Goal: Task Accomplishment & Management: Complete application form

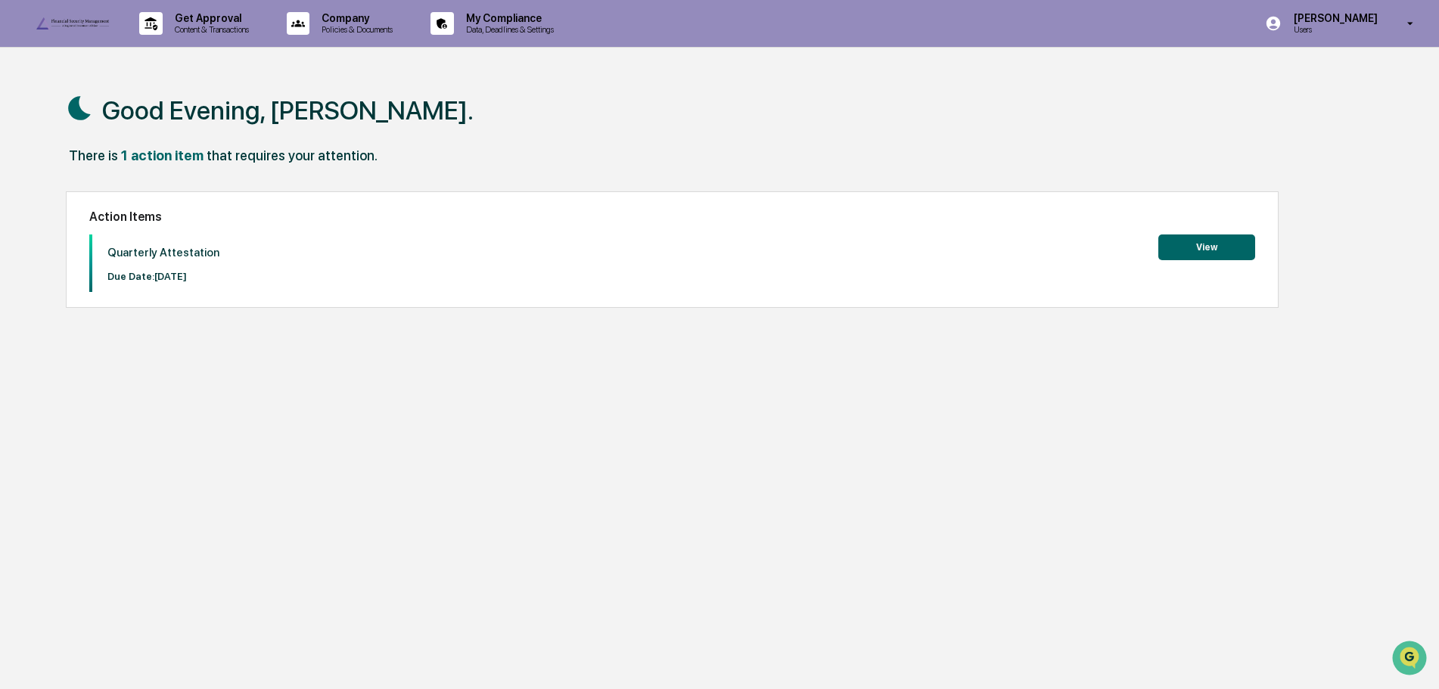
click at [1209, 239] on button "View" at bounding box center [1207, 248] width 97 height 26
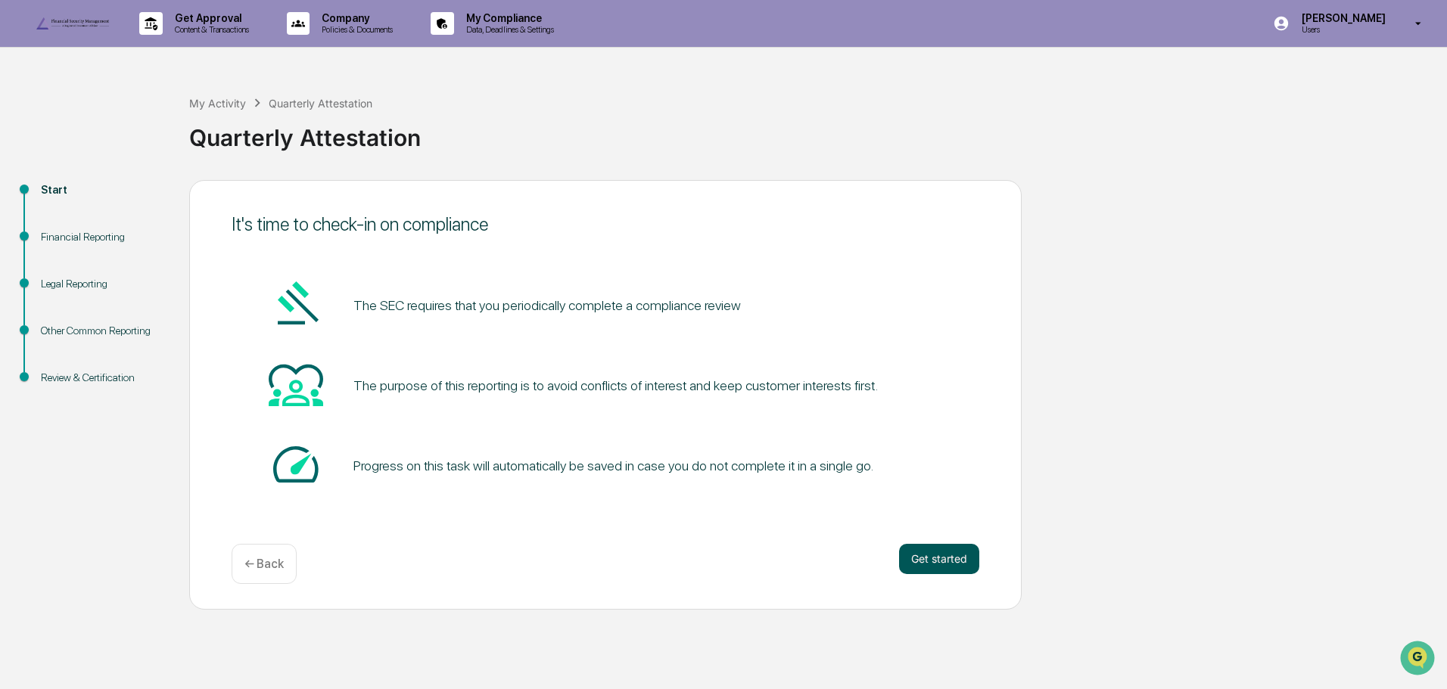
click at [929, 574] on button "Get started" at bounding box center [939, 559] width 80 height 30
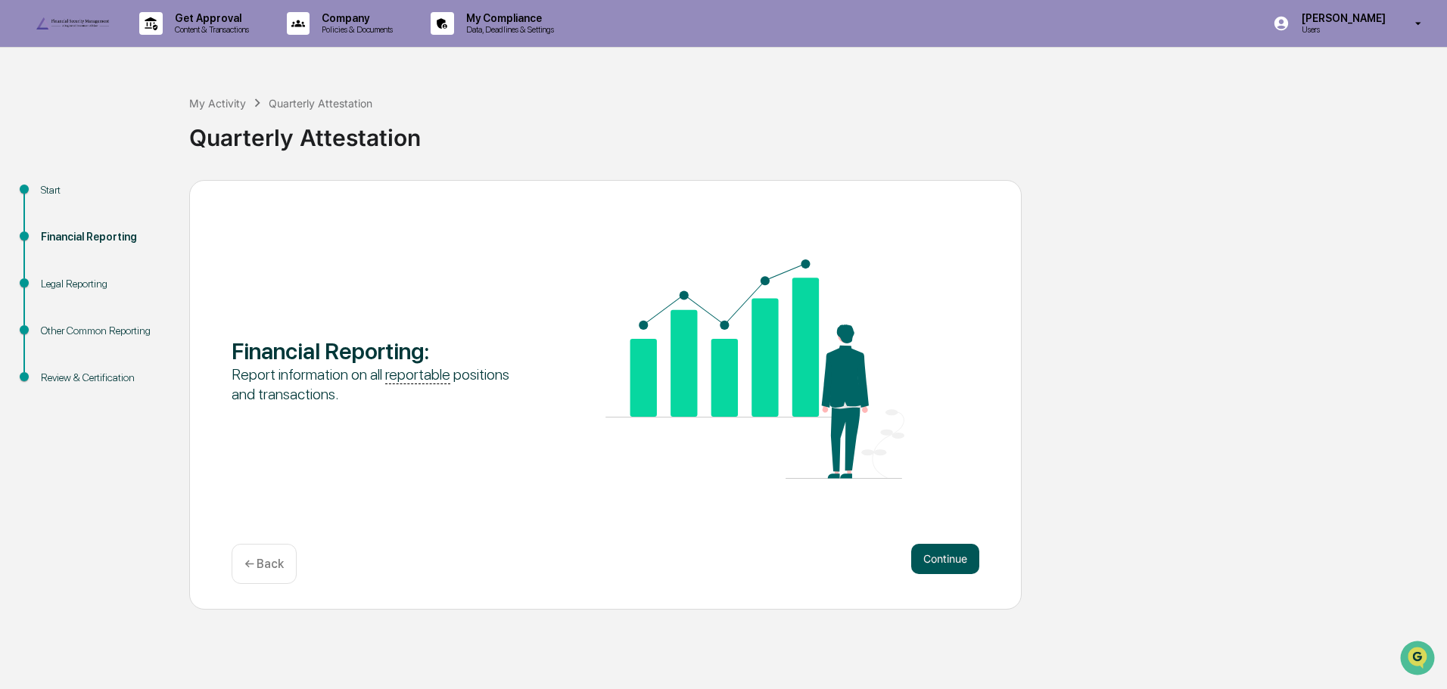
click at [946, 574] on button "Continue" at bounding box center [945, 559] width 68 height 30
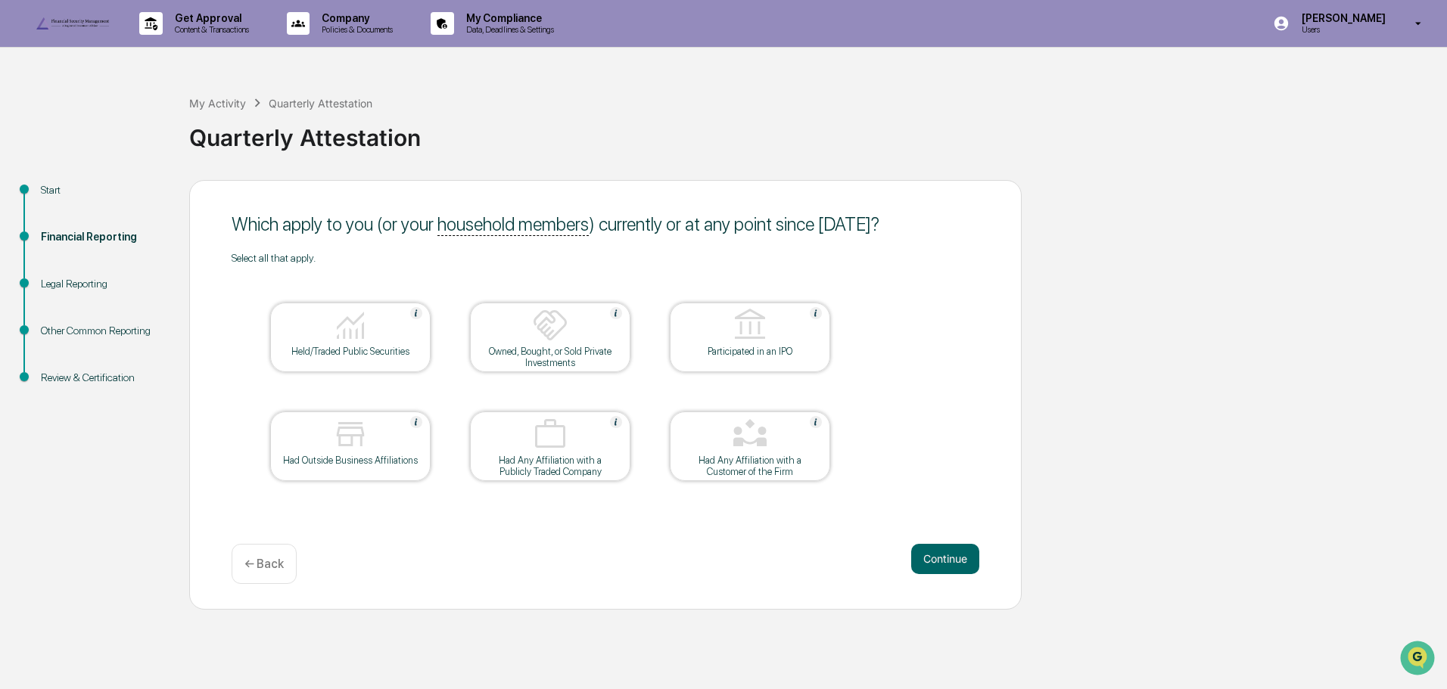
click at [375, 346] on div at bounding box center [350, 326] width 151 height 39
click at [953, 574] on button "Continue" at bounding box center [945, 559] width 68 height 30
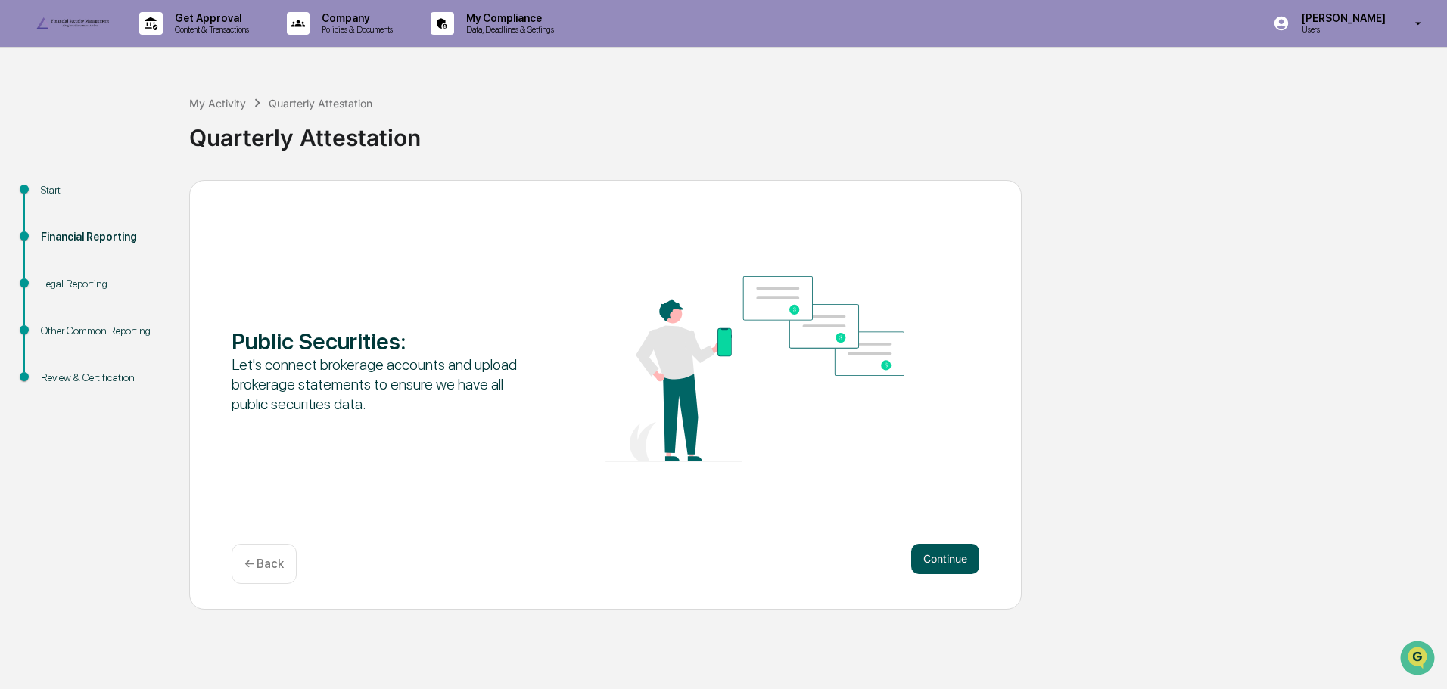
click at [938, 574] on button "Continue" at bounding box center [945, 559] width 68 height 30
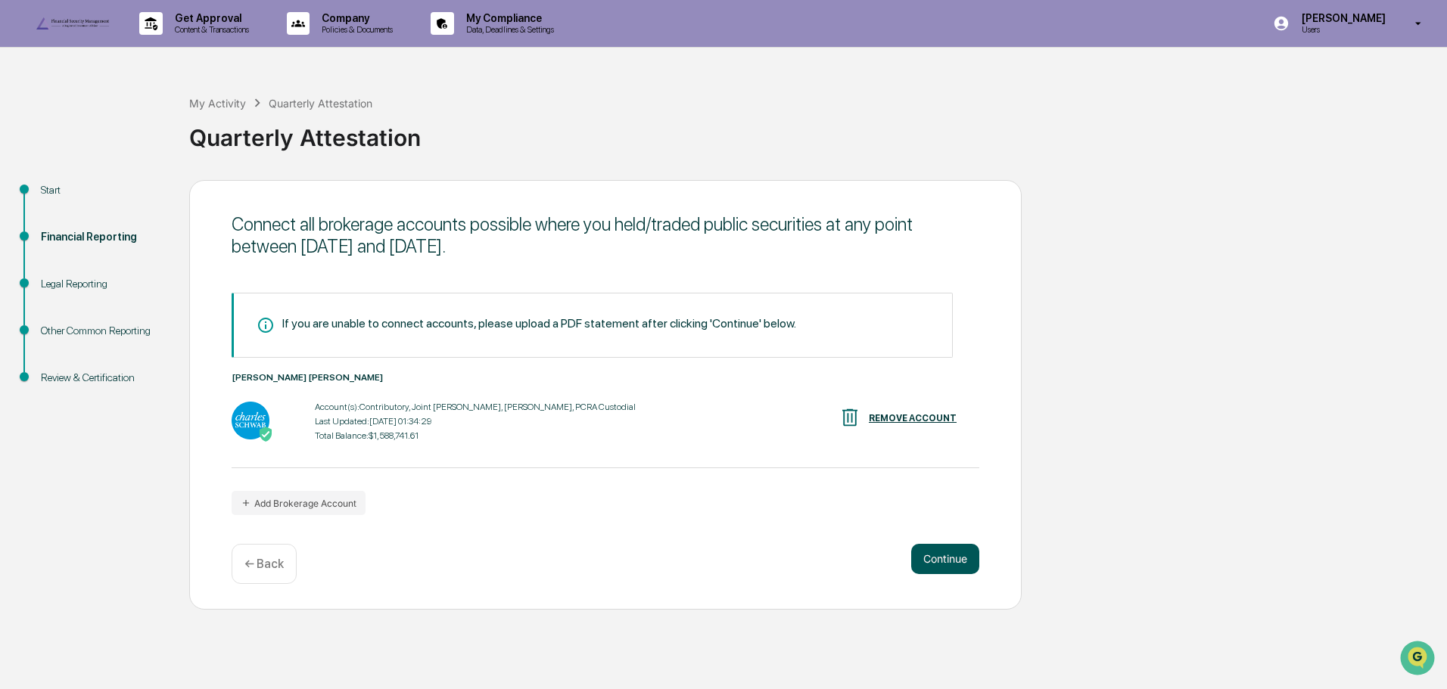
click at [949, 574] on button "Continue" at bounding box center [945, 559] width 68 height 30
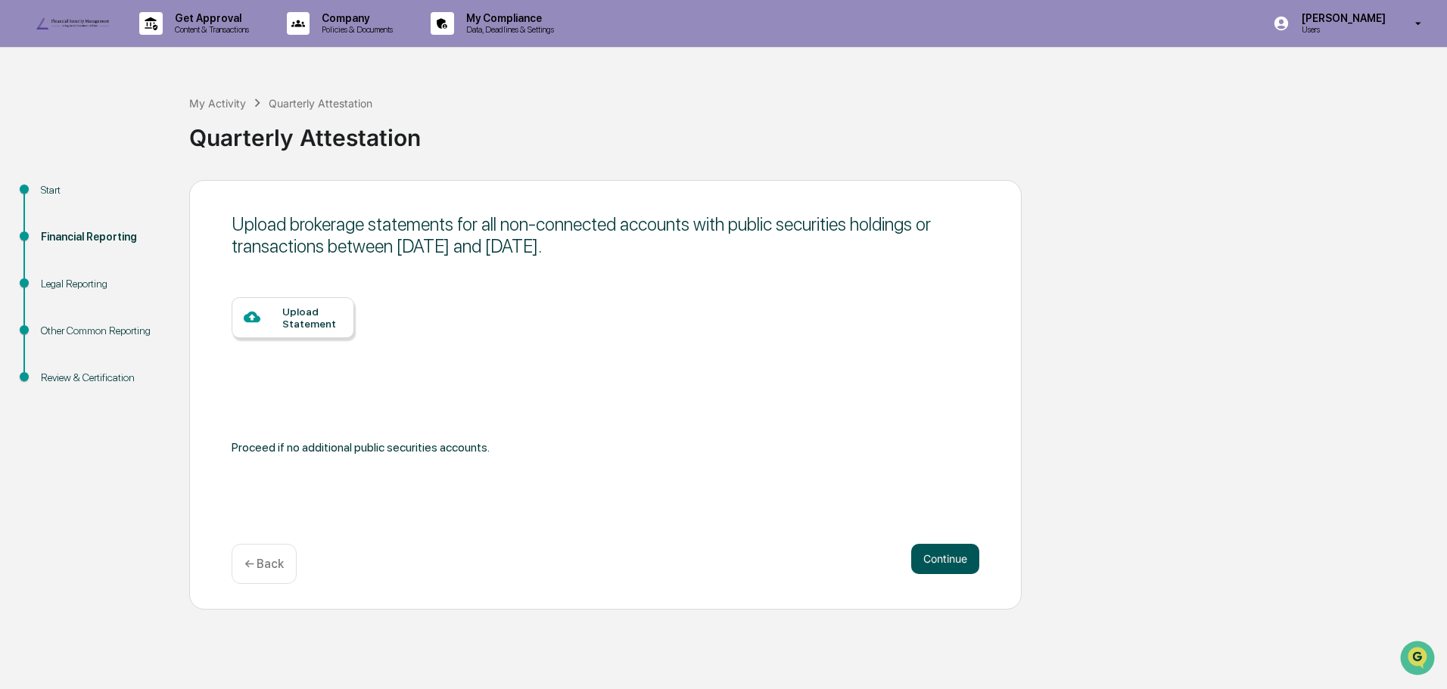
click at [941, 574] on button "Continue" at bounding box center [945, 559] width 68 height 30
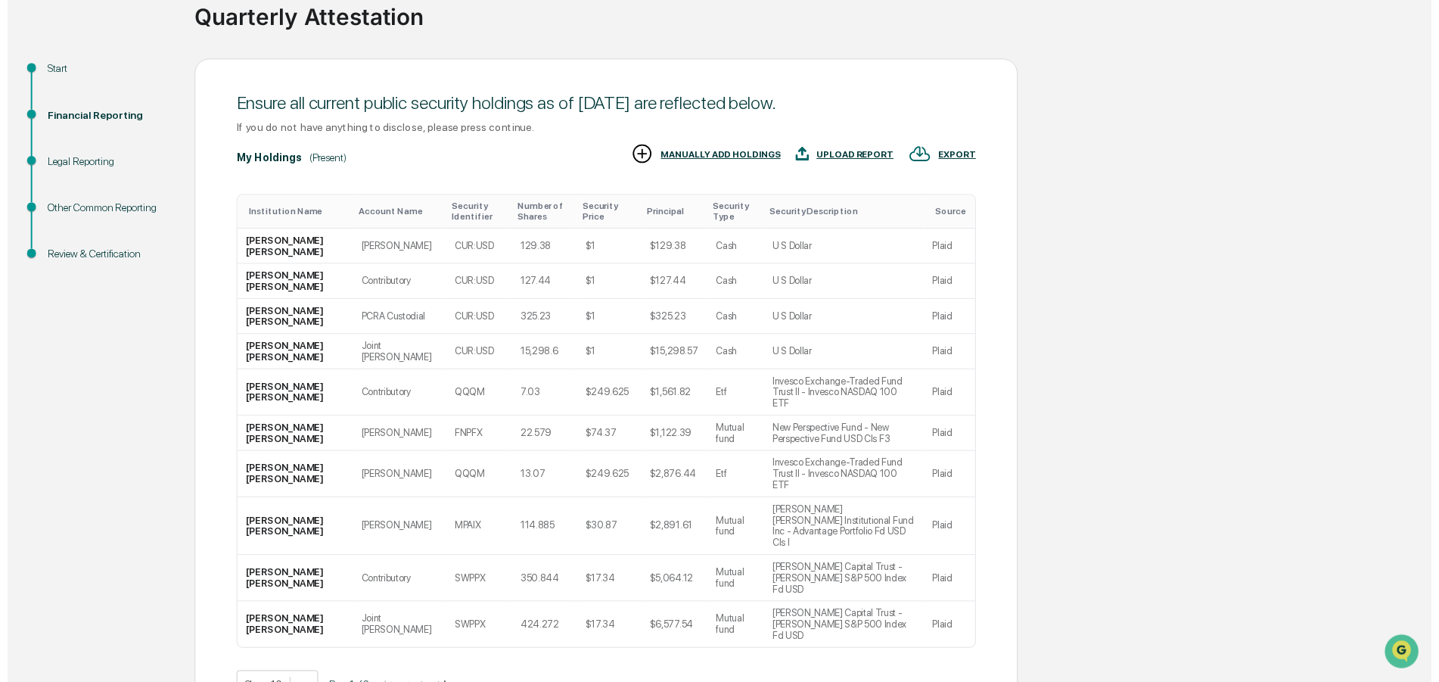
scroll to position [179, 0]
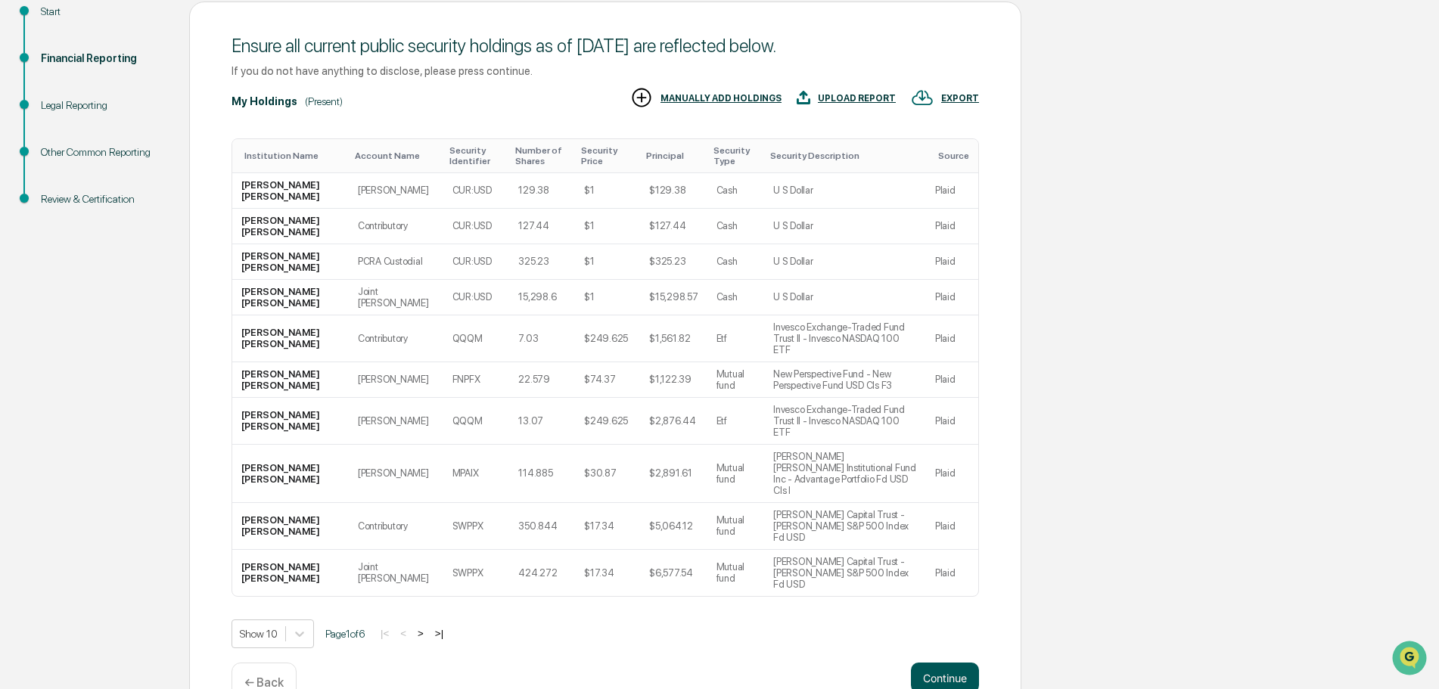
click at [933, 663] on button "Continue" at bounding box center [945, 678] width 68 height 30
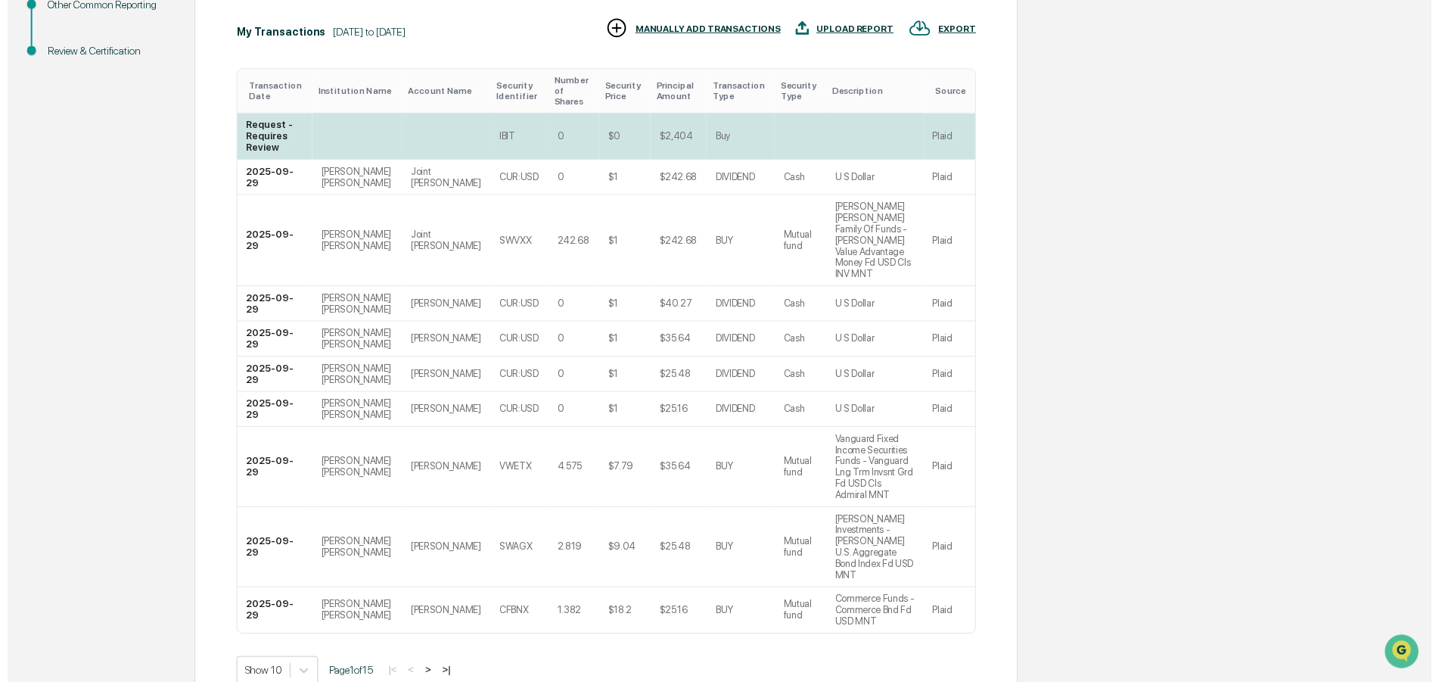
scroll to position [347, 0]
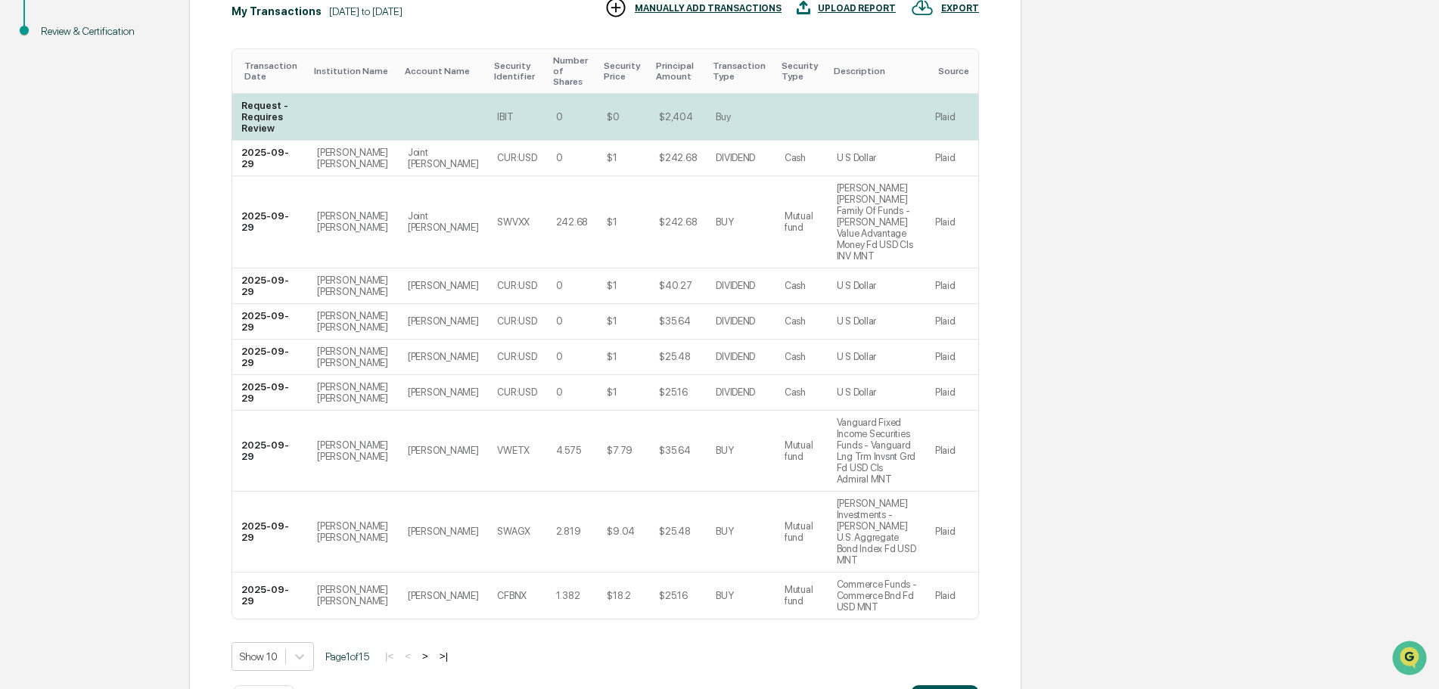
click at [935, 686] on button "Continue" at bounding box center [945, 701] width 68 height 30
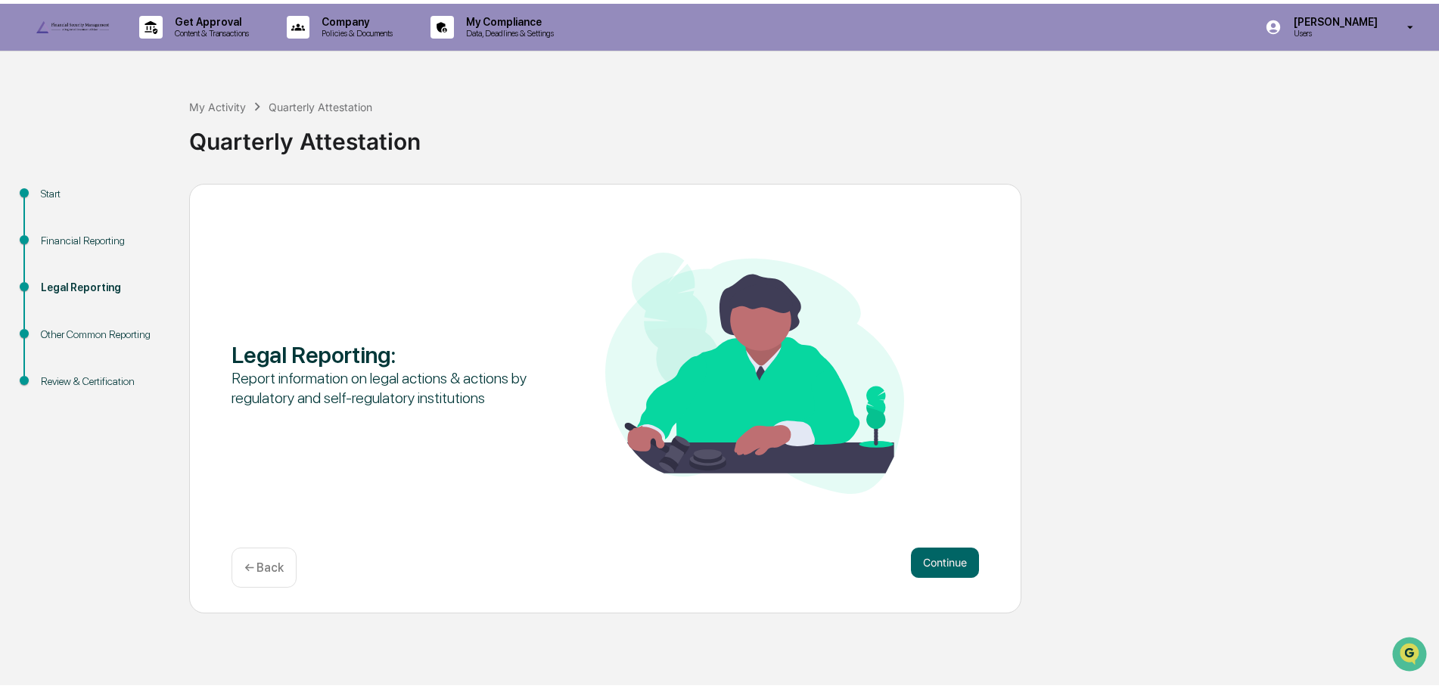
scroll to position [0, 0]
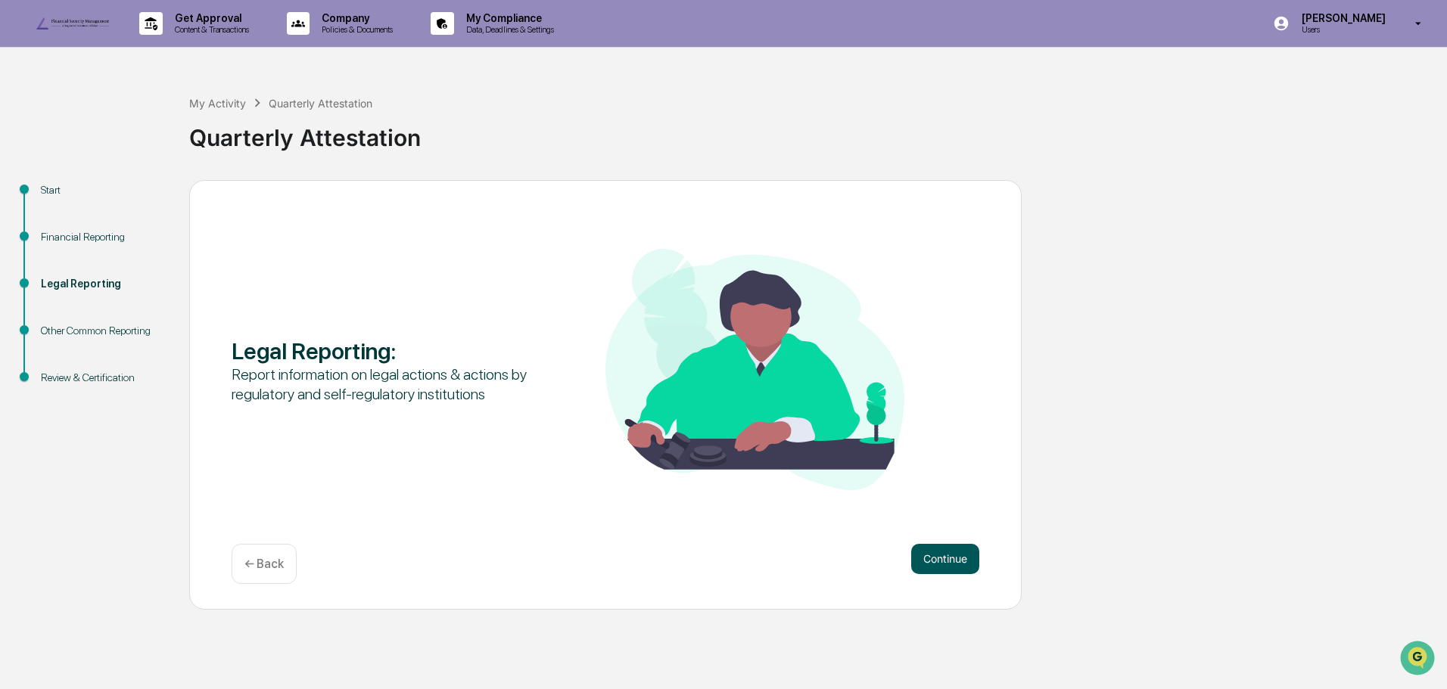
click at [945, 574] on button "Continue" at bounding box center [945, 559] width 68 height 30
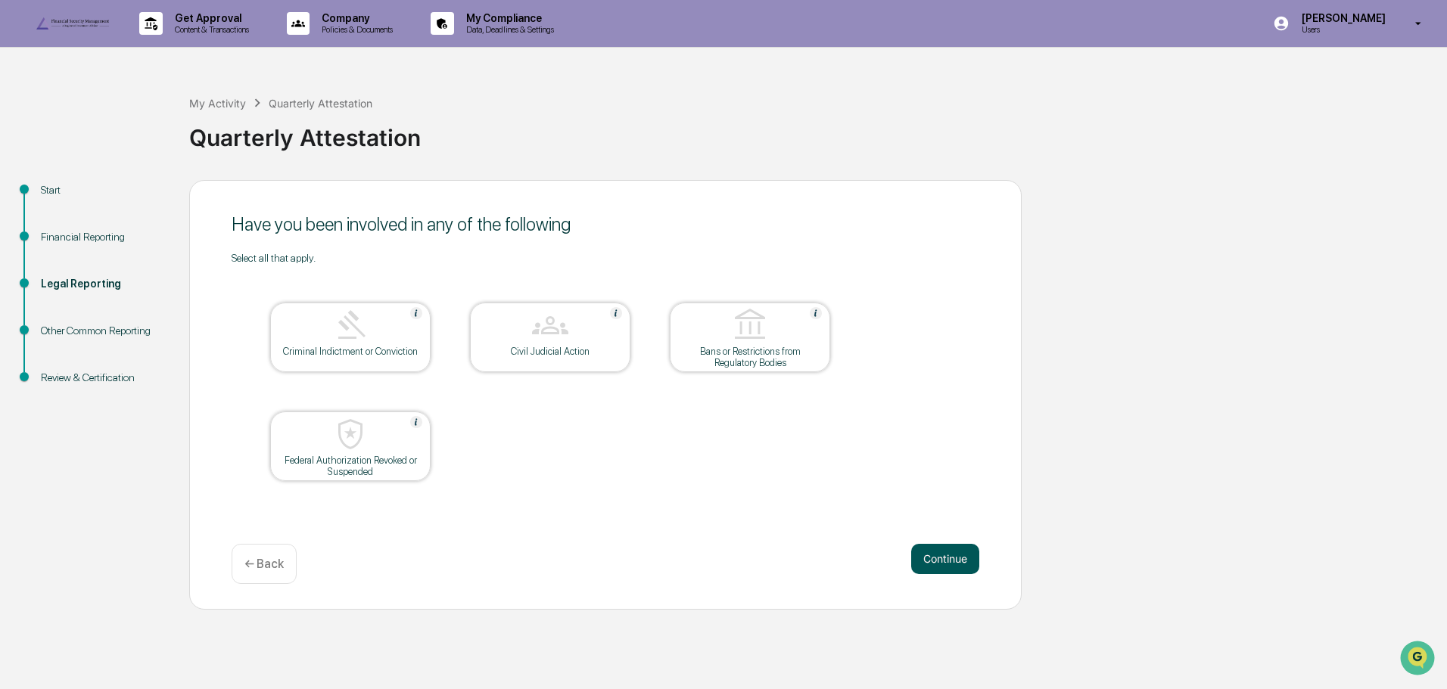
click at [935, 574] on button "Continue" at bounding box center [945, 559] width 68 height 30
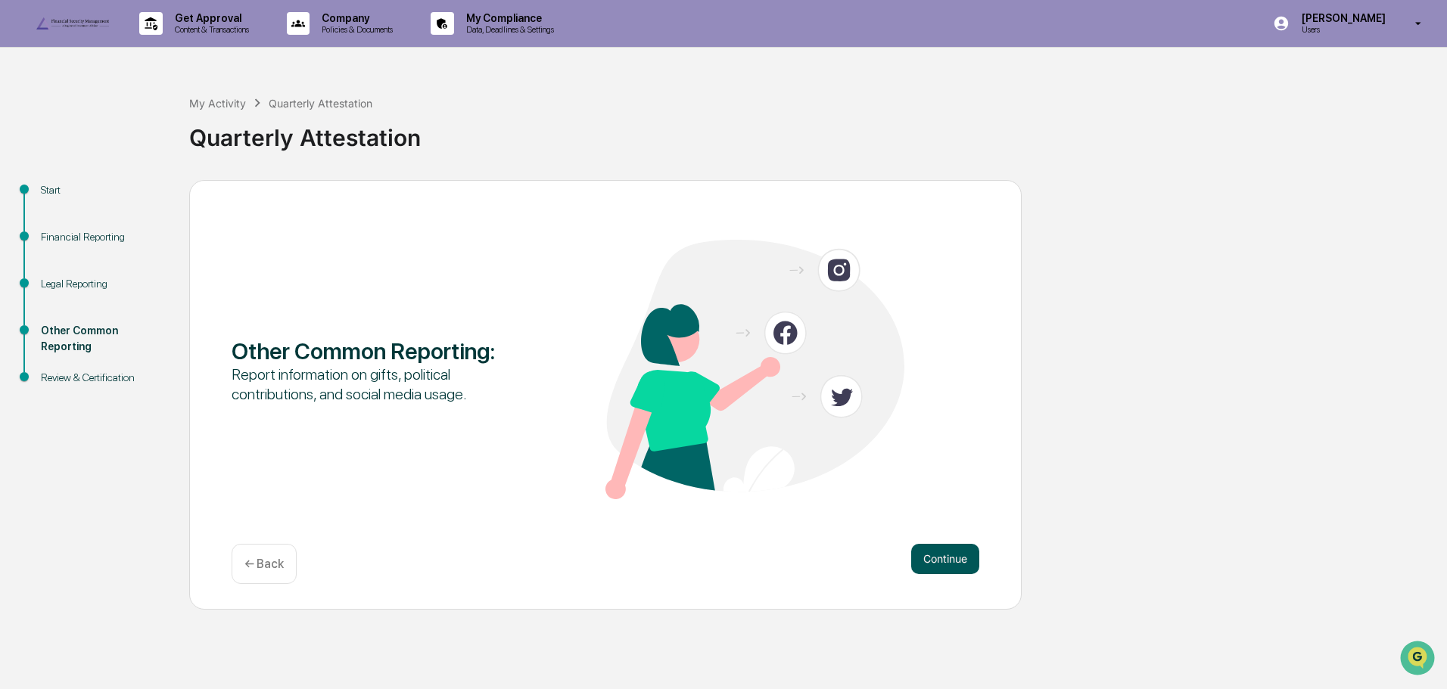
click at [951, 574] on button "Continue" at bounding box center [945, 559] width 68 height 30
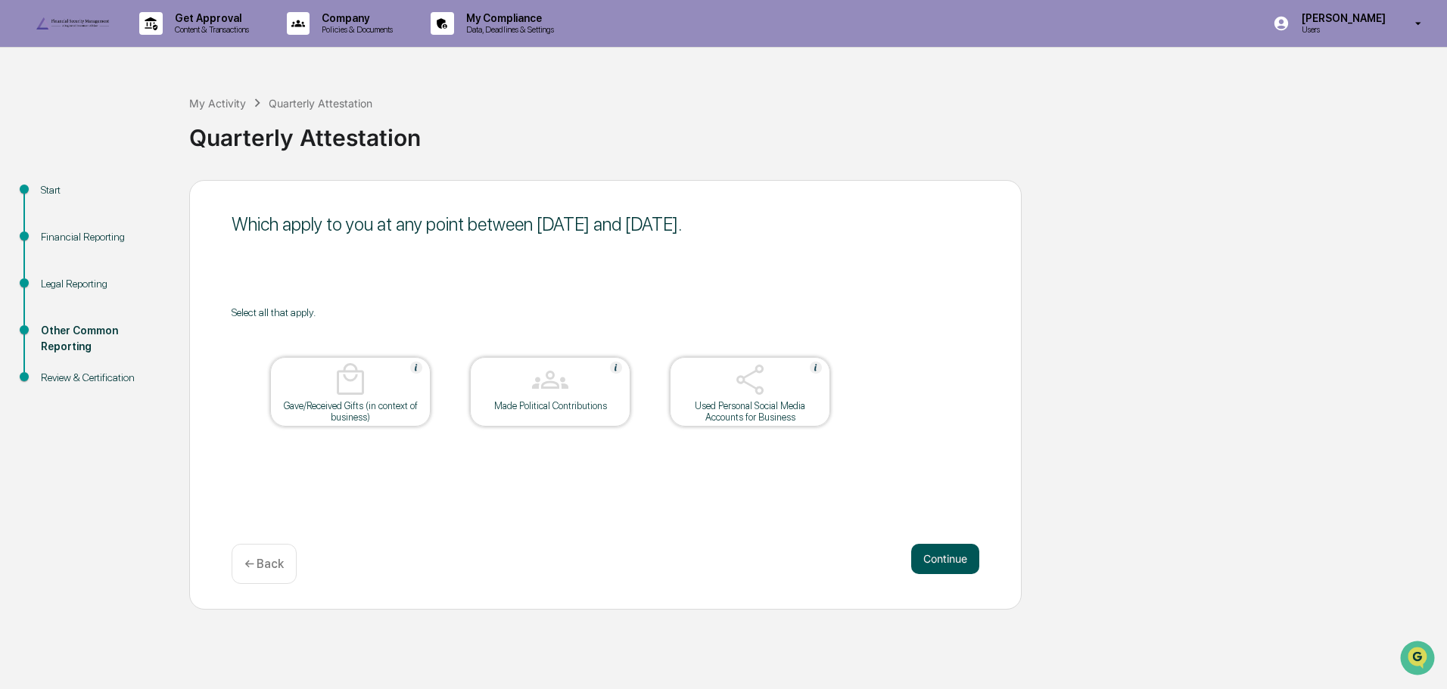
click at [941, 574] on button "Continue" at bounding box center [945, 559] width 68 height 30
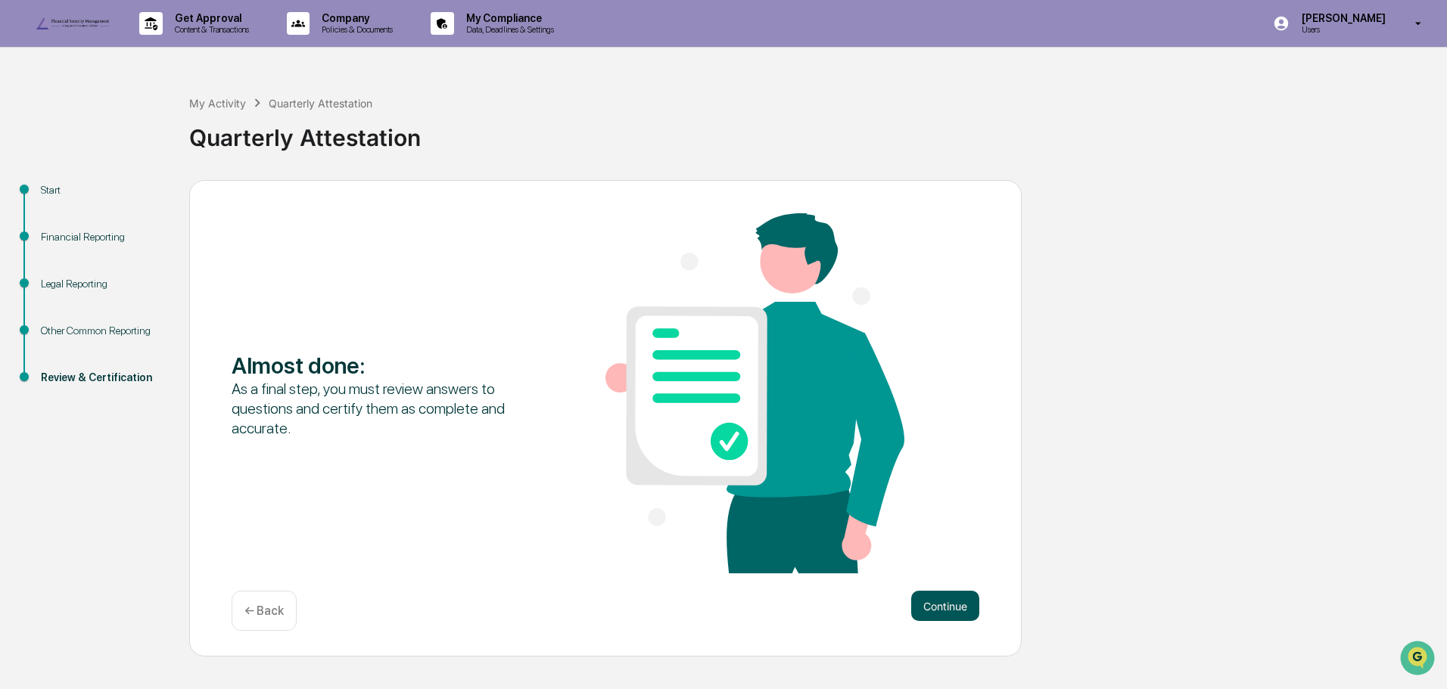
click at [934, 621] on button "Continue" at bounding box center [945, 606] width 68 height 30
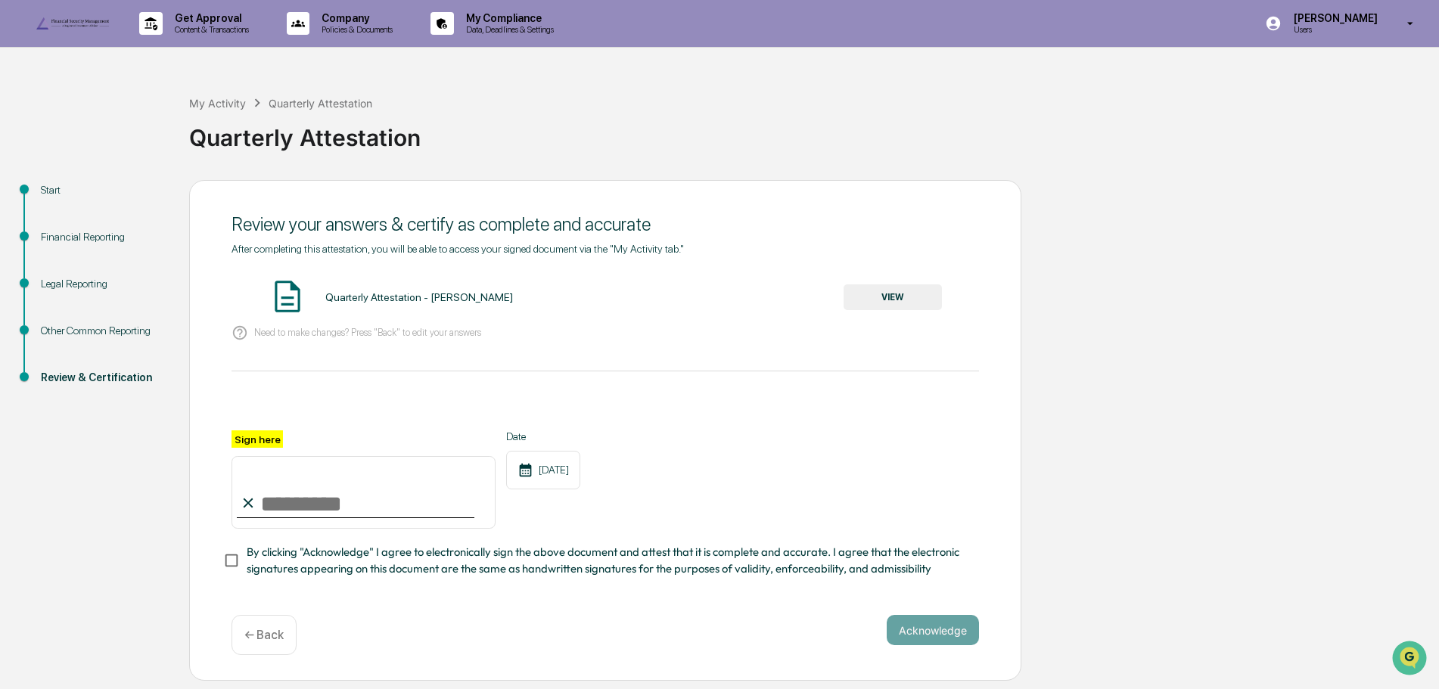
click at [895, 310] on button "VIEW" at bounding box center [893, 298] width 98 height 26
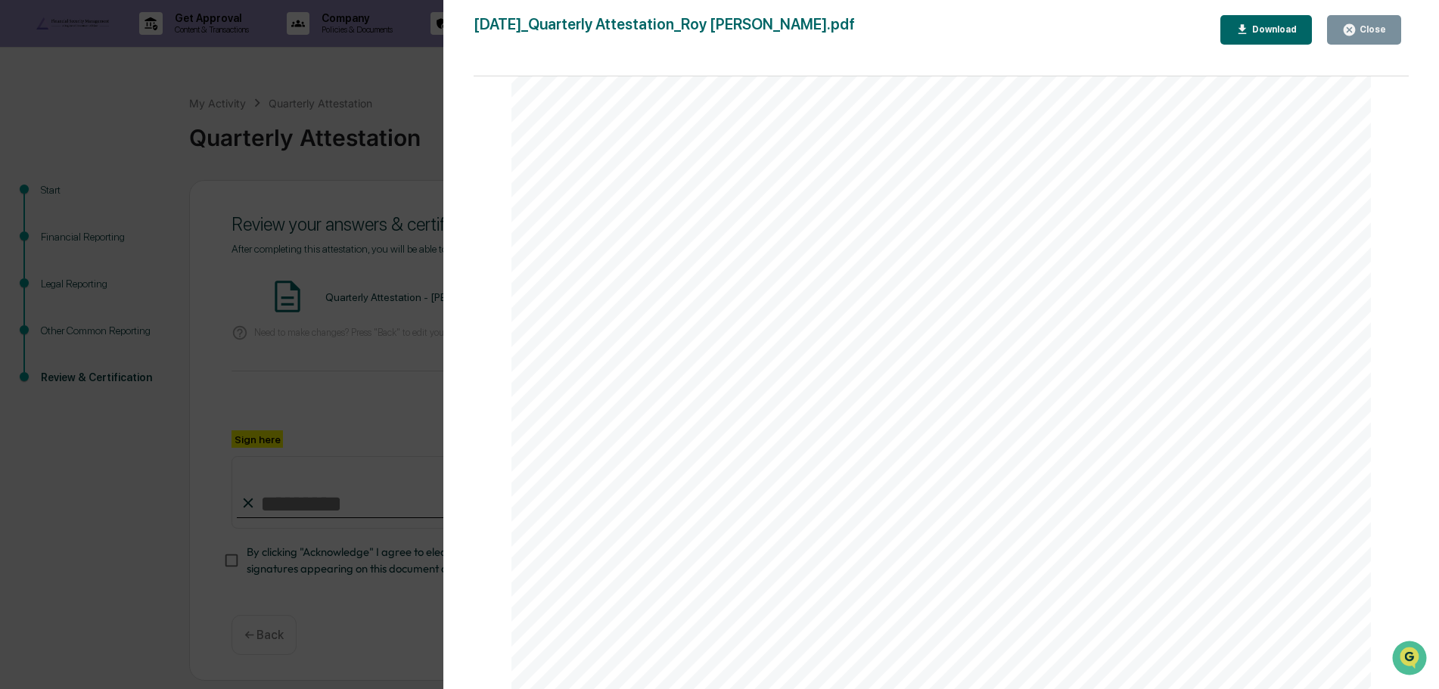
scroll to position [12033, 0]
click at [1364, 26] on div "Close" at bounding box center [1372, 29] width 30 height 11
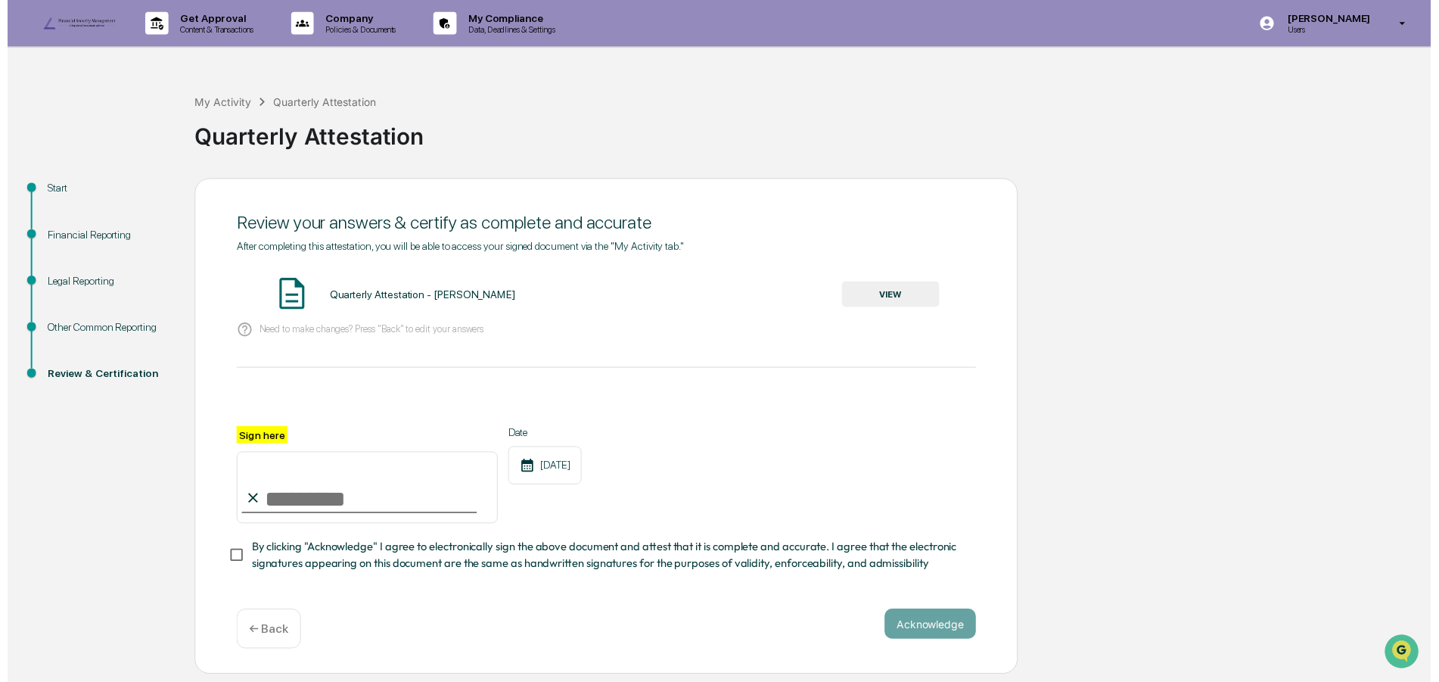
scroll to position [25, 0]
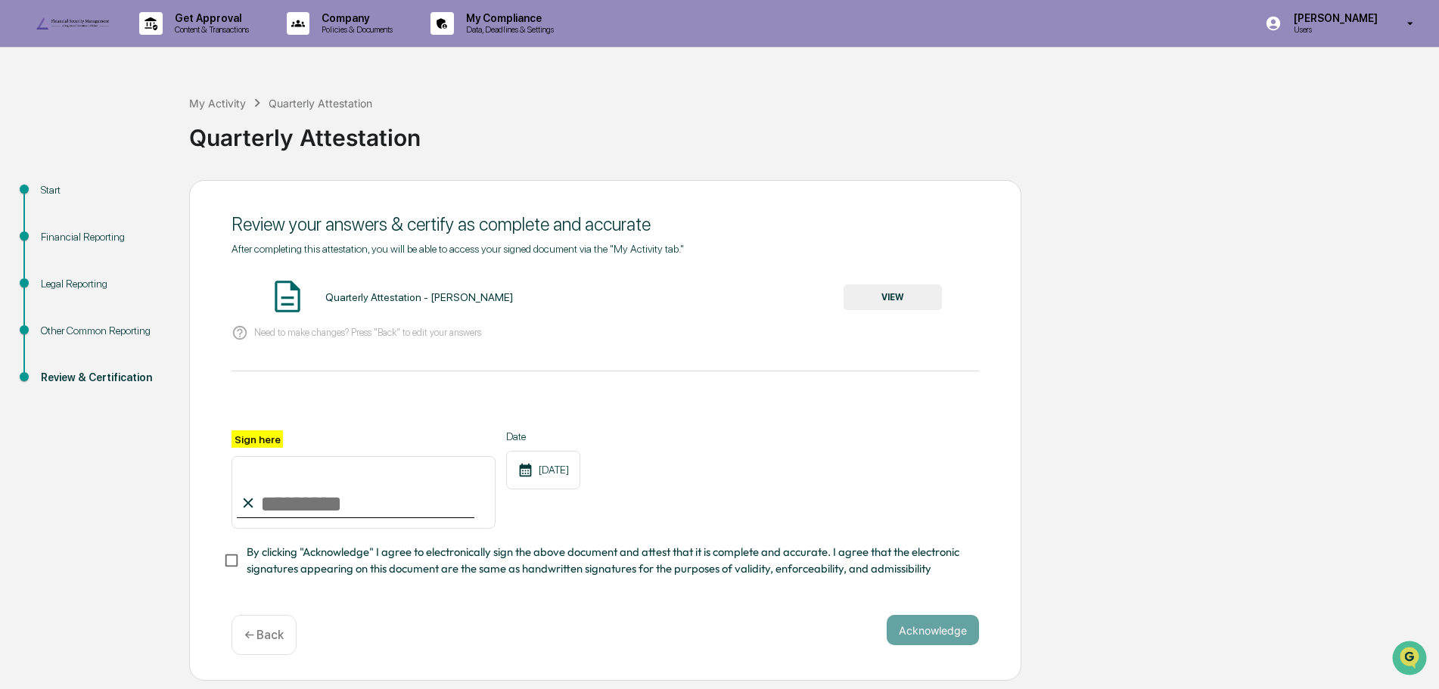
click at [285, 512] on input "Sign here" at bounding box center [364, 492] width 264 height 73
type input "**********"
click at [941, 639] on button "Acknowledge" at bounding box center [933, 630] width 92 height 30
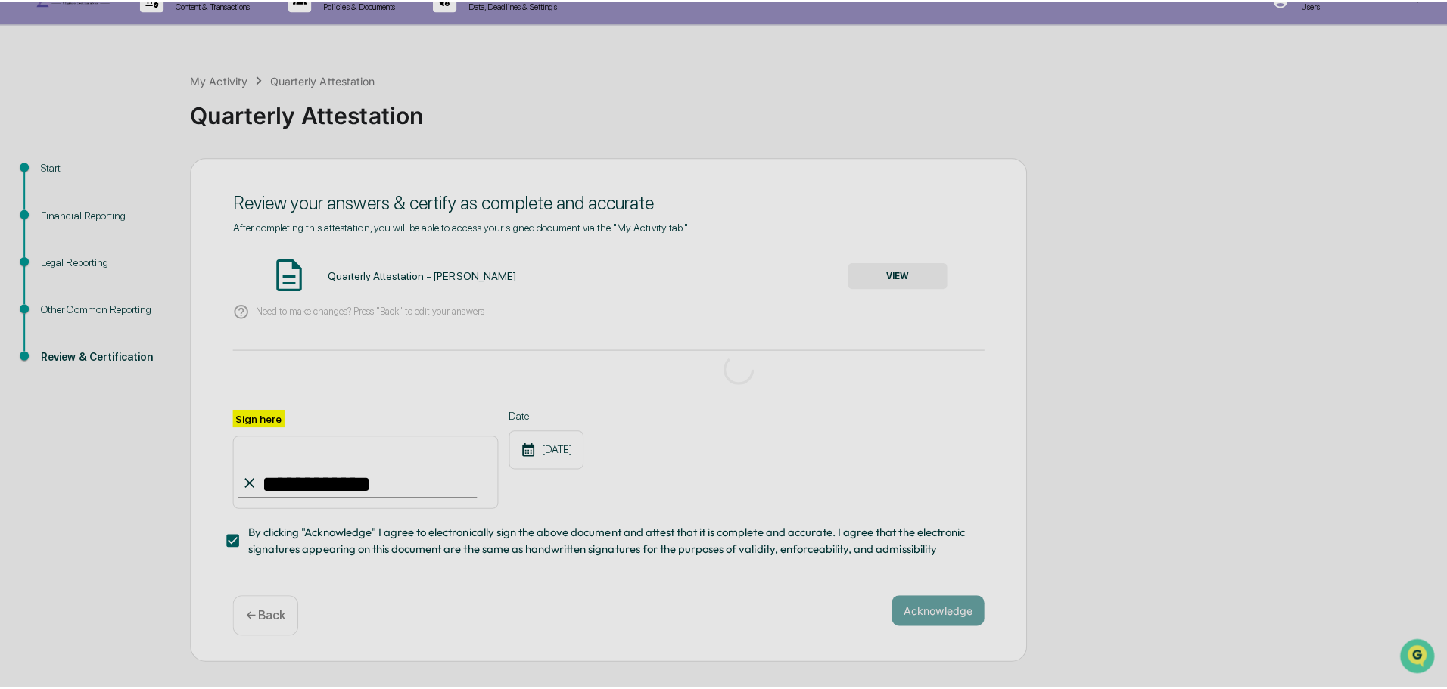
scroll to position [0, 0]
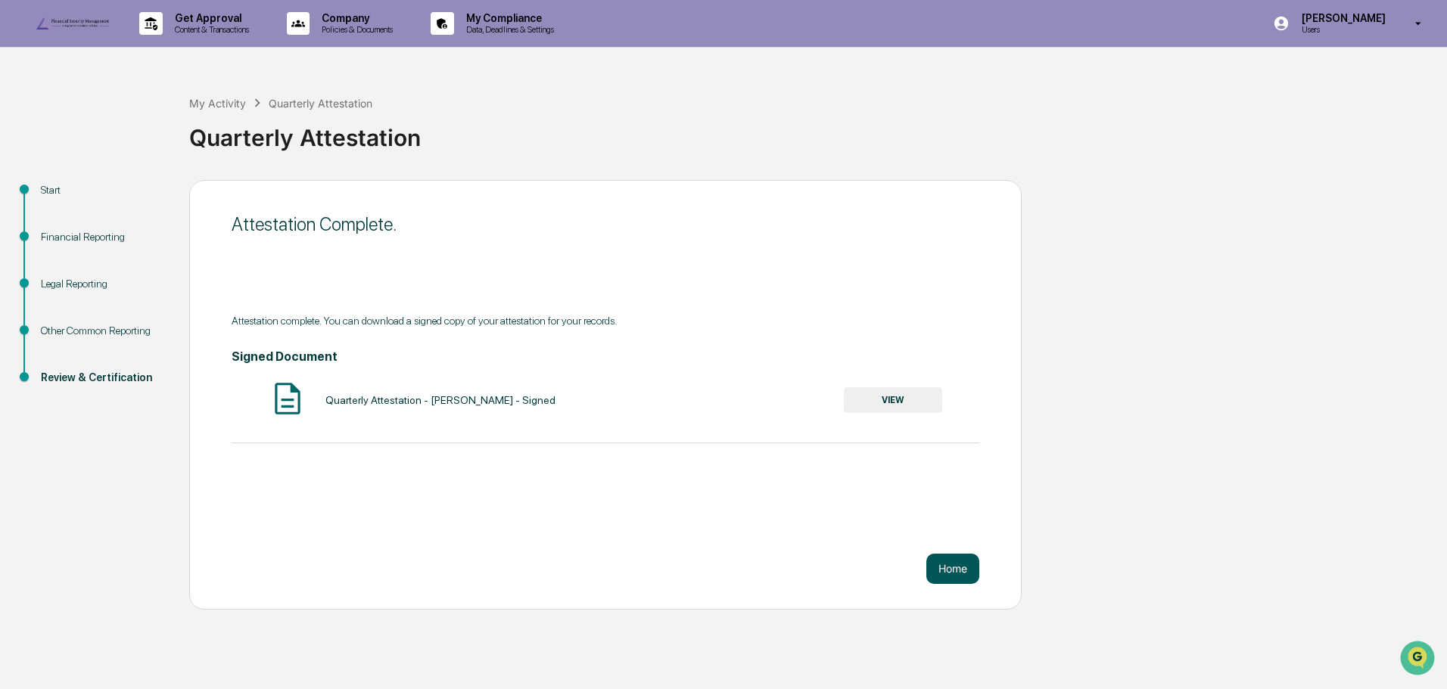
click at [953, 584] on button "Home" at bounding box center [952, 569] width 53 height 30
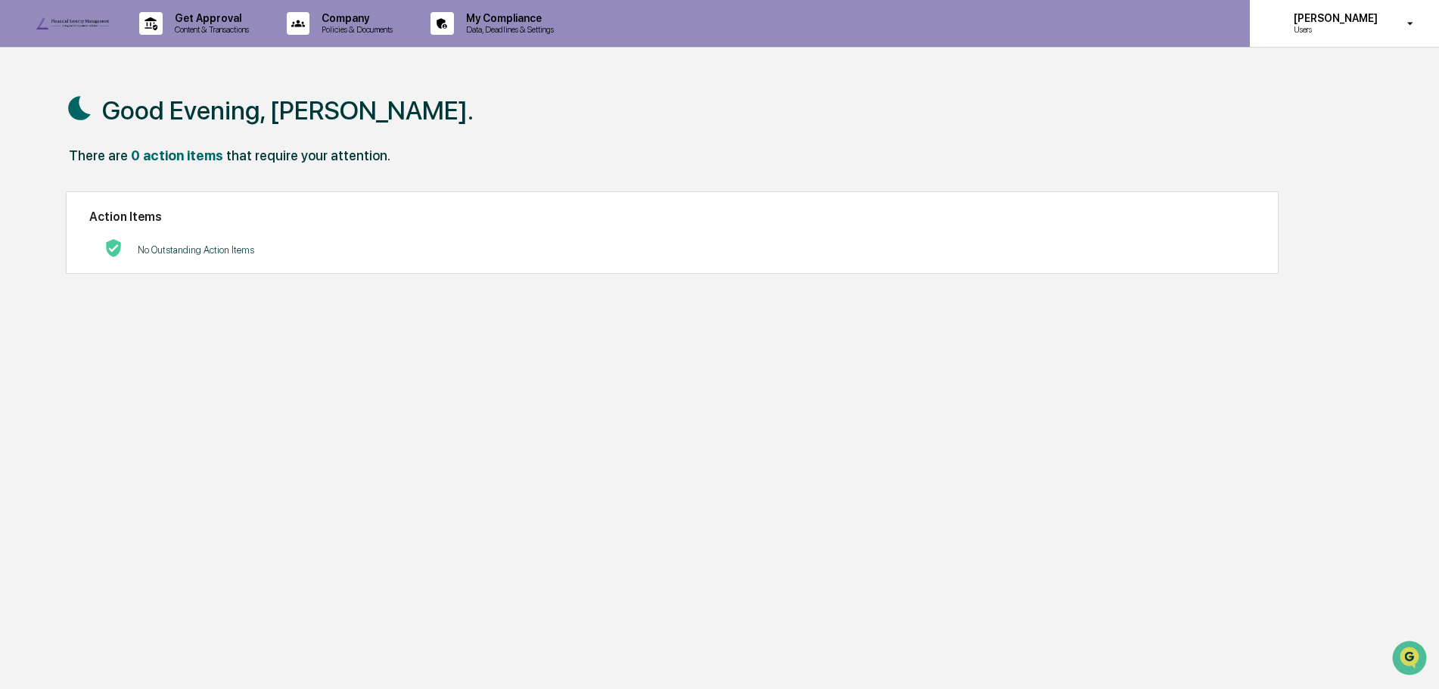
click at [1356, 20] on p "[PERSON_NAME]" at bounding box center [1334, 18] width 104 height 12
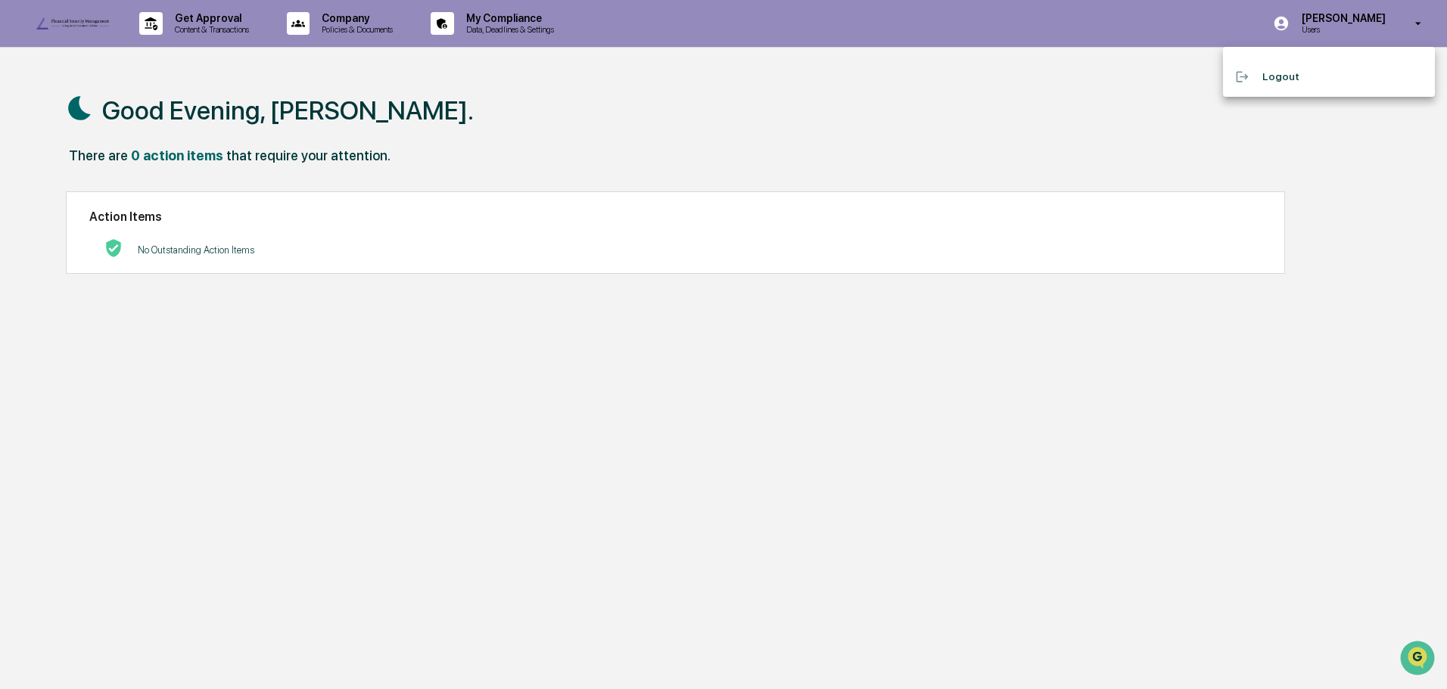
click at [1268, 79] on li "Logout" at bounding box center [1329, 77] width 212 height 28
